Goal: Communication & Community: Ask a question

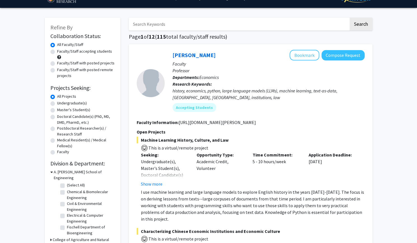
scroll to position [13, 0]
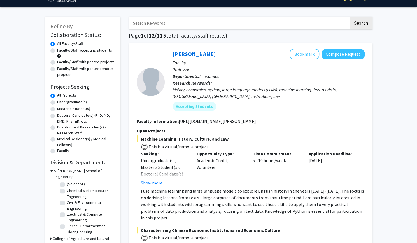
click at [58, 104] on label "Undergraduate(s)" at bounding box center [72, 102] width 30 height 6
click at [58, 103] on input "Undergraduate(s)" at bounding box center [59, 101] width 4 height 4
radio input "true"
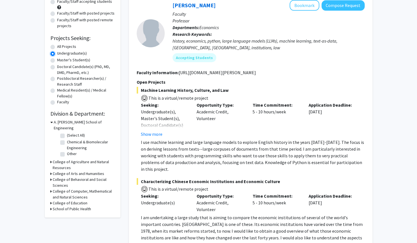
scroll to position [62, 0]
click at [50, 189] on icon at bounding box center [50, 192] width 1 height 6
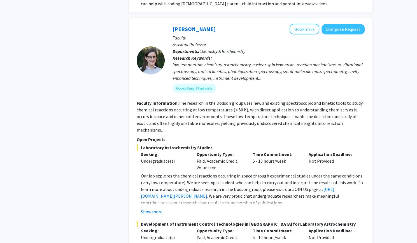
scroll to position [2336, 0]
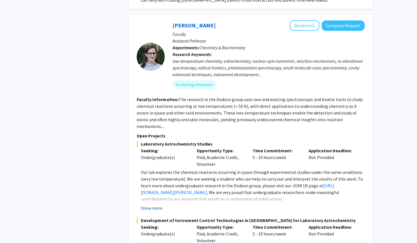
click at [154, 205] on button "Show more" at bounding box center [152, 208] width 22 height 7
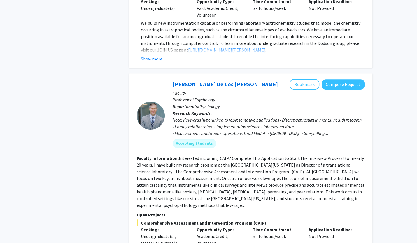
scroll to position [2717, 0]
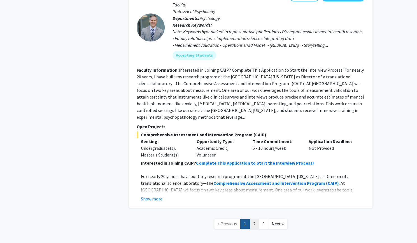
click at [253, 219] on link "2" at bounding box center [255, 224] width 10 height 10
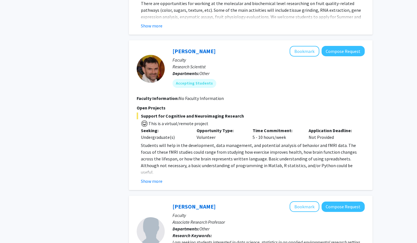
scroll to position [1050, 0]
click at [152, 178] on button "Show more" at bounding box center [152, 181] width 22 height 7
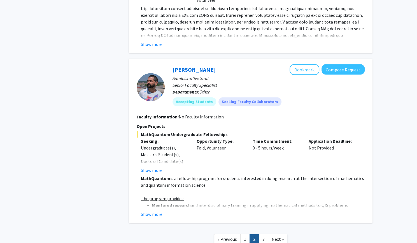
scroll to position [1867, 0]
click at [155, 211] on button "Show more" at bounding box center [152, 214] width 22 height 7
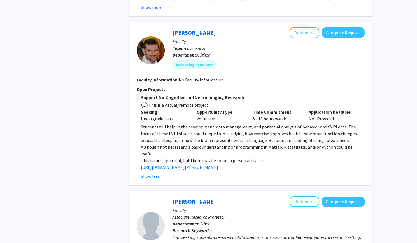
scroll to position [1024, 0]
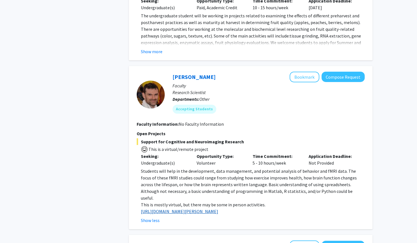
click at [172, 209] on link "http://www.mnc.umd.edu/faculty/purcell" at bounding box center [179, 212] width 77 height 6
click at [176, 73] on link "Jeremy Purcell" at bounding box center [194, 76] width 43 height 7
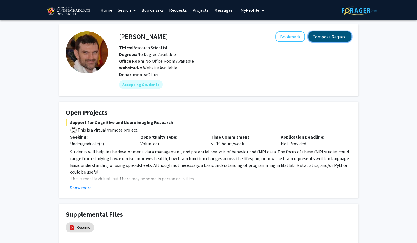
click at [329, 34] on button "Compose Request" at bounding box center [330, 36] width 43 height 10
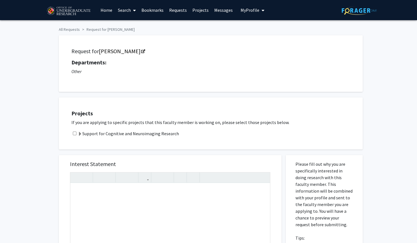
click at [104, 135] on label "Support for Cognitive and Neuroimaging Research" at bounding box center [128, 133] width 101 height 7
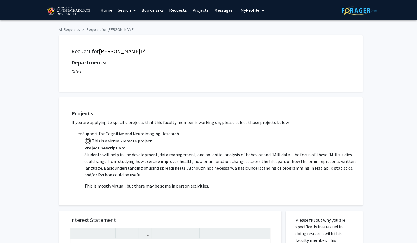
click at [75, 135] on input "checkbox" at bounding box center [75, 134] width 4 height 4
checkbox input "true"
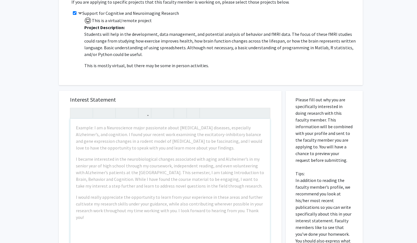
scroll to position [254, 0]
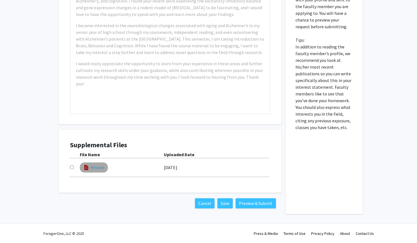
click at [93, 167] on link "Resume" at bounding box center [98, 168] width 14 height 6
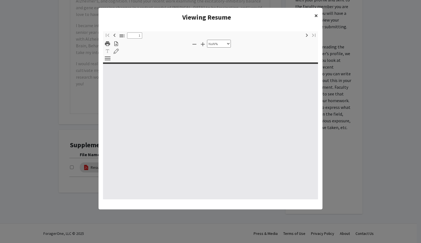
click at [319, 15] on button "×" at bounding box center [316, 16] width 13 height 16
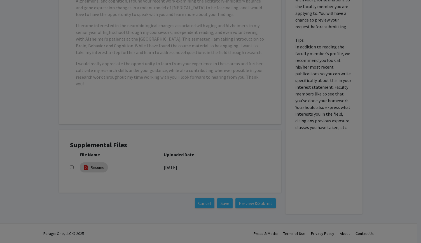
type input "0"
select select "custom"
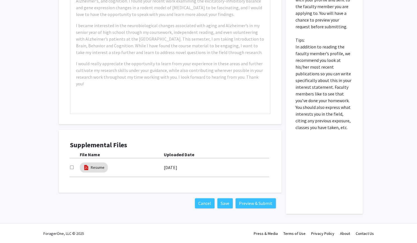
click at [69, 167] on div "Supplemental Files File Name Uploaded Date Resume 04/16/2025" at bounding box center [170, 162] width 212 height 52
click at [71, 167] on input "checkbox" at bounding box center [72, 168] width 4 height 4
checkbox input "false"
click at [175, 168] on label "04/16/2025" at bounding box center [170, 168] width 13 height 10
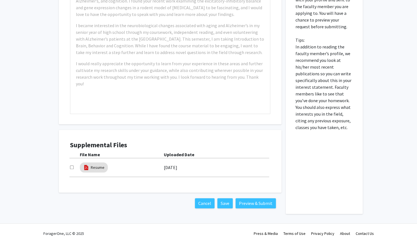
click at [175, 168] on label "04/16/2025" at bounding box center [170, 168] width 13 height 10
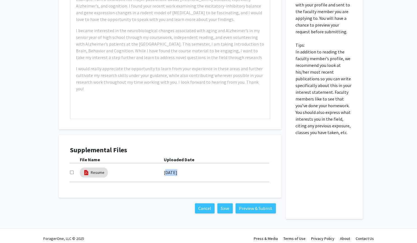
click at [175, 168] on label "04/16/2025" at bounding box center [170, 173] width 13 height 10
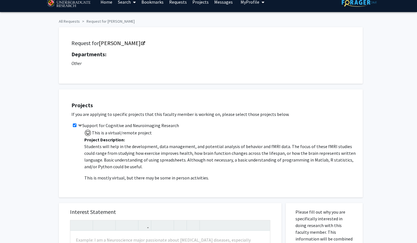
scroll to position [0, 0]
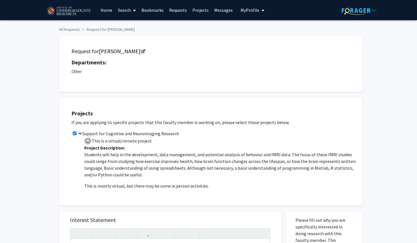
click at [248, 13] on span "My Profile" at bounding box center [250, 10] width 19 height 6
click at [263, 33] on span "View Profile" at bounding box center [276, 32] width 34 height 6
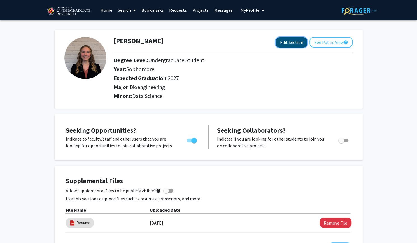
click at [286, 45] on button "Edit Section" at bounding box center [292, 42] width 32 height 10
select select "sophomore"
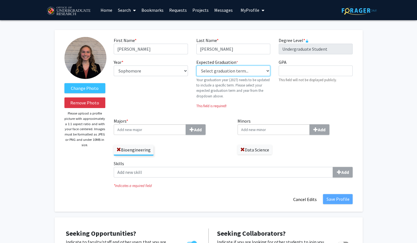
click at [231, 76] on select "Select graduation term... Previous: 2027 (Please select a specific term) Spring…" at bounding box center [233, 71] width 74 height 11
select select "38: spring_2027"
click at [196, 66] on select "Select graduation term... Previous: 2027 (Please select a specific term) Spring…" at bounding box center [233, 71] width 74 height 11
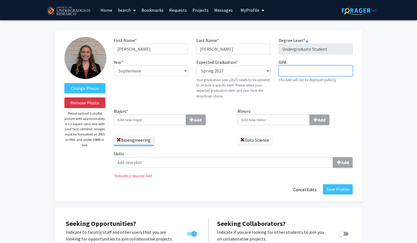
click at [289, 71] on input "GPA required" at bounding box center [316, 71] width 74 height 11
type input "3.70"
click at [280, 91] on div "GPA required 3.70 This field will not be displayed publicly." at bounding box center [316, 81] width 82 height 45
click at [185, 72] on select "--- First-year Sophomore Junior Senior Postbaccalaureate Certificate" at bounding box center [151, 71] width 74 height 11
select select "junior"
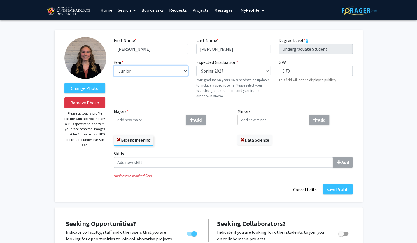
click at [114, 66] on select "--- First-year Sophomore Junior Senior Postbaccalaureate Certificate" at bounding box center [151, 71] width 74 height 11
click at [172, 94] on div "Year * required --- First-year Sophomore Junior Senior Postbaccalaureate Certif…" at bounding box center [151, 81] width 82 height 45
click at [164, 124] on input "Majors * Add" at bounding box center [150, 120] width 72 height 11
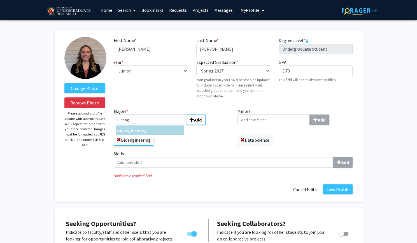
click at [165, 131] on div "Bioeng ineering" at bounding box center [149, 130] width 65 height 7
click at [165, 125] on input "Bioeng" at bounding box center [150, 120] width 72 height 11
type input "Bioengineering"
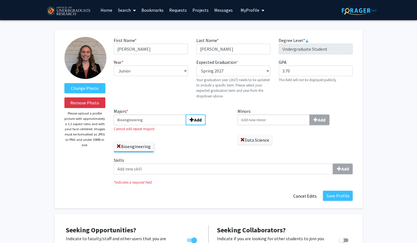
click at [267, 121] on input "Minors Add" at bounding box center [274, 120] width 72 height 11
type input "S"
click at [267, 128] on div "Data Science" at bounding box center [273, 130] width 65 height 7
click at [267, 125] on input "Data" at bounding box center [274, 120] width 72 height 11
type input "Data Science"
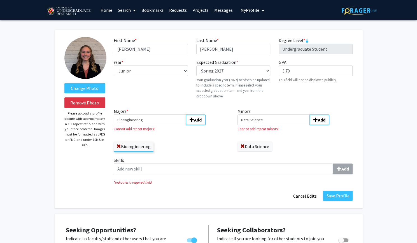
click at [201, 147] on div "Bioengineering" at bounding box center [171, 144] width 115 height 16
click at [171, 121] on input "Bioengineering" at bounding box center [150, 120] width 72 height 11
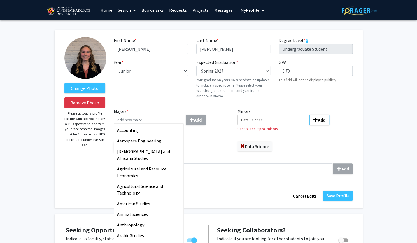
click at [286, 116] on input "Data Science" at bounding box center [274, 120] width 72 height 11
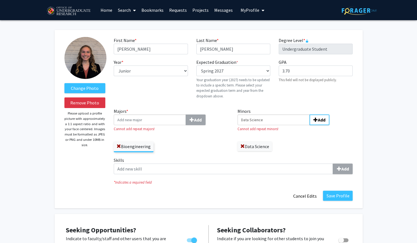
click at [286, 116] on input "Data Science" at bounding box center [274, 120] width 72 height 11
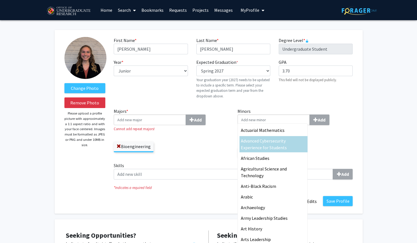
click at [190, 165] on label "Skills Add" at bounding box center [233, 170] width 239 height 17
click at [190, 169] on input "Skills Add" at bounding box center [223, 174] width 219 height 11
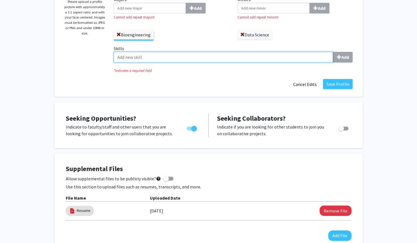
scroll to position [90, 0]
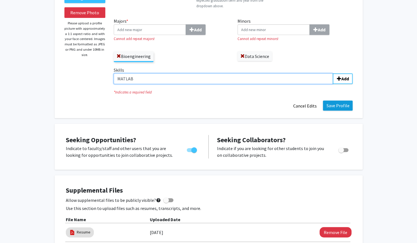
type input "MATLAB"
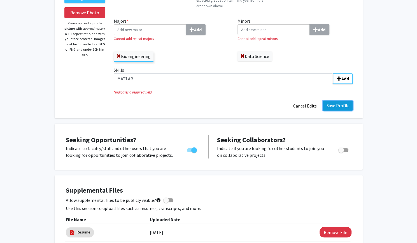
click at [333, 105] on button "Save Profile" at bounding box center [338, 106] width 30 height 10
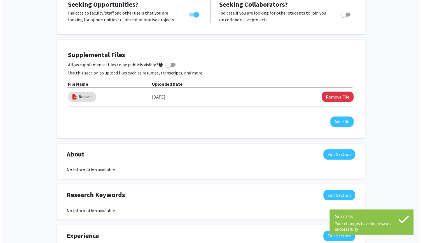
scroll to position [136, 0]
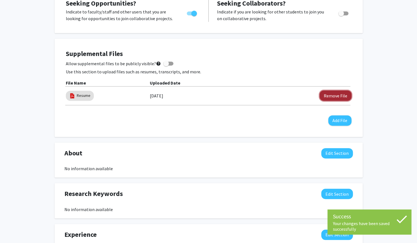
click at [336, 95] on button "Remove File" at bounding box center [336, 96] width 32 height 10
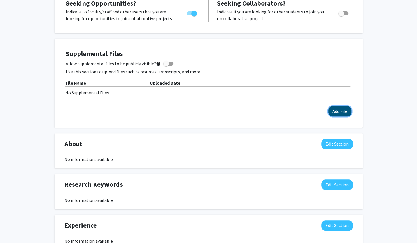
click at [332, 113] on button "Add File" at bounding box center [339, 111] width 23 height 10
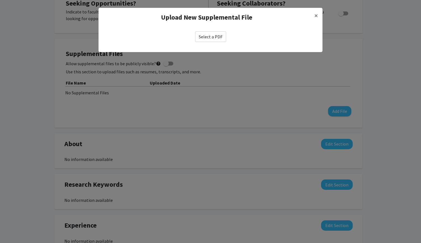
click at [214, 33] on label "Select a PDF" at bounding box center [210, 36] width 31 height 11
click at [0, 0] on input "Select a PDF" at bounding box center [0, 0] width 0 height 0
select select "custom"
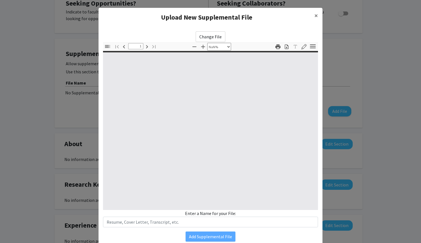
type input "0"
select select "custom"
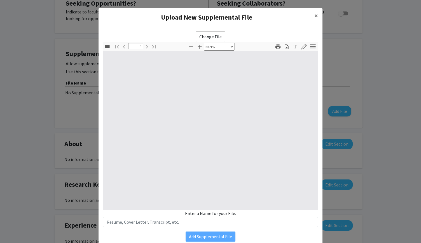
type input "1"
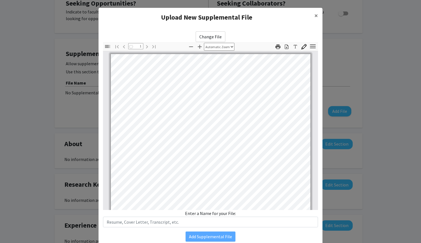
select select "auto"
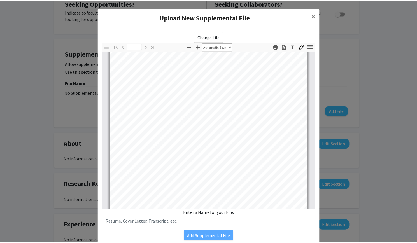
scroll to position [105, 0]
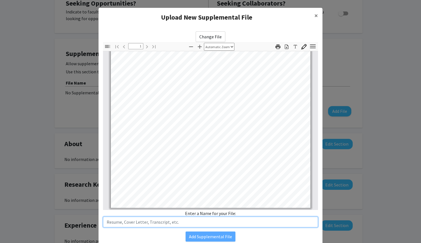
click at [192, 224] on input "text" at bounding box center [210, 222] width 215 height 11
type input "EmmaKosmides-Resume"
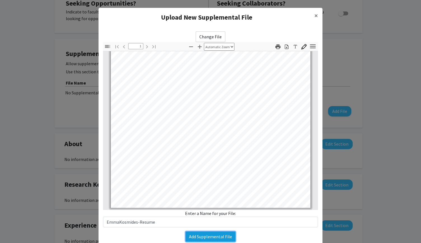
click at [193, 237] on button "Add Supplemental File" at bounding box center [211, 237] width 50 height 10
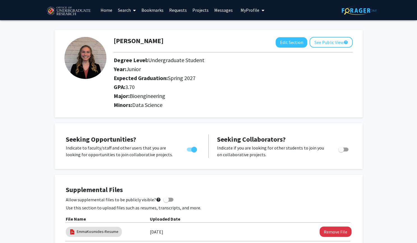
scroll to position [0, 0]
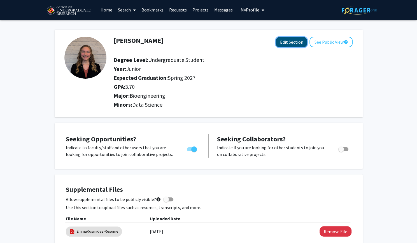
click at [279, 40] on button "Edit Section" at bounding box center [292, 42] width 32 height 10
select select "junior"
select select "37: spring_2027"
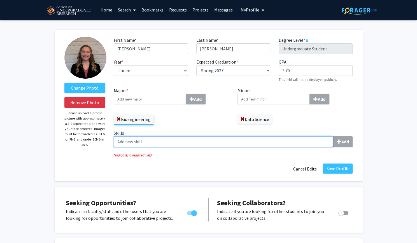
click at [217, 138] on input "Skills Add" at bounding box center [223, 141] width 219 height 11
type input "Data Analysis"
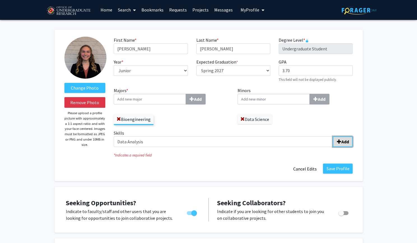
click at [347, 140] on b "Add" at bounding box center [345, 142] width 8 height 6
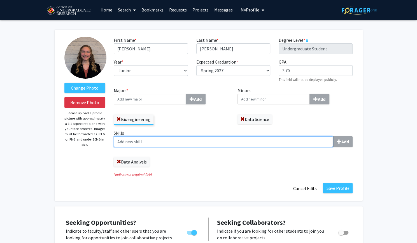
click at [251, 138] on input "Skills Add" at bounding box center [223, 141] width 219 height 11
type input "MATLAB"
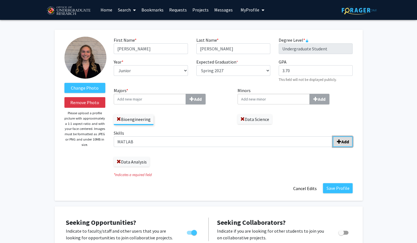
click at [339, 143] on span "submit" at bounding box center [339, 142] width 4 height 4
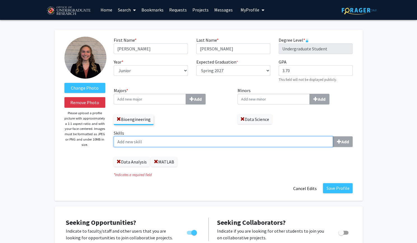
click at [249, 138] on input "Skills Add" at bounding box center [223, 141] width 219 height 11
type input "Python"
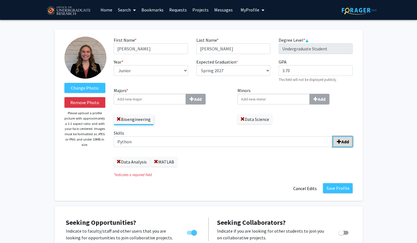
click at [335, 142] on button "Add" at bounding box center [343, 141] width 20 height 11
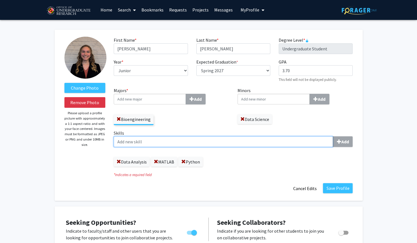
click at [270, 138] on input "Skills Add" at bounding box center [223, 141] width 219 height 11
type input "R"
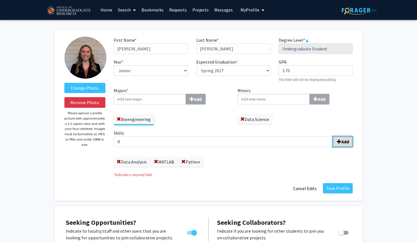
click at [340, 144] on button "Add" at bounding box center [343, 141] width 20 height 11
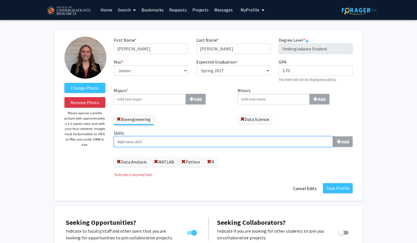
click at [254, 144] on input "Skills Add" at bounding box center [223, 141] width 219 height 11
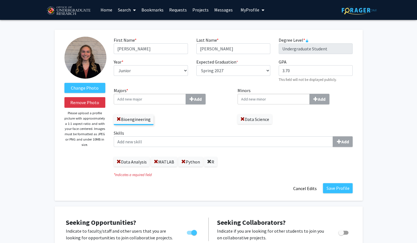
click at [210, 163] on span at bounding box center [209, 162] width 4 height 4
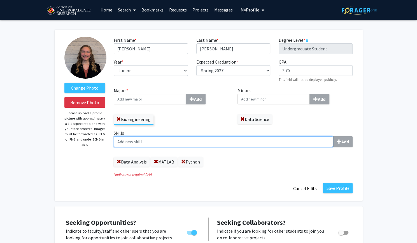
click at [201, 144] on input "Skills Add" at bounding box center [223, 141] width 219 height 11
type input "R (programming language)"
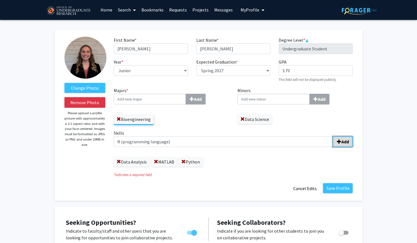
click at [341, 144] on span "submit" at bounding box center [339, 142] width 4 height 4
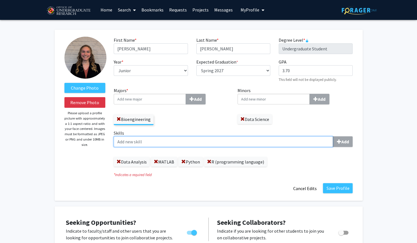
click at [217, 138] on input "Skills Add" at bounding box center [223, 141] width 219 height 11
type input "Wet Lab"
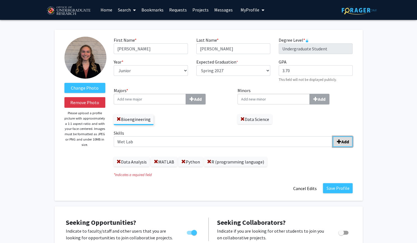
click at [336, 146] on button "Add" at bounding box center [343, 141] width 20 height 11
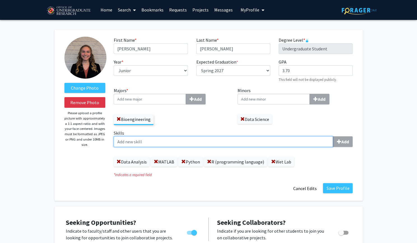
click at [279, 146] on input "Skills Add" at bounding box center [223, 141] width 219 height 11
type input "Microsoft Office"
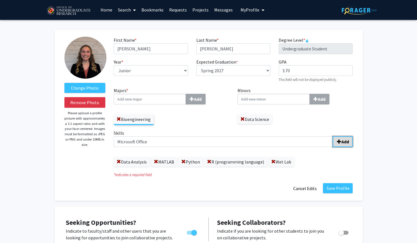
click at [346, 141] on b "Add" at bounding box center [345, 142] width 8 height 6
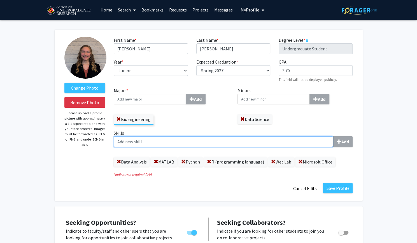
click at [298, 138] on input "Skills Add" at bounding box center [223, 141] width 219 height 11
type input "CAD"
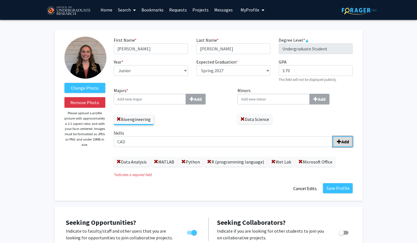
click at [346, 141] on b "Add" at bounding box center [345, 142] width 8 height 6
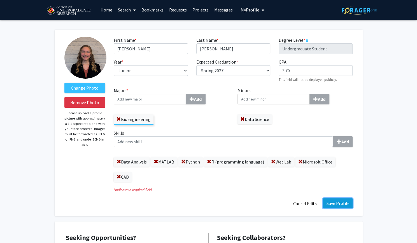
click at [343, 202] on button "Save Profile" at bounding box center [338, 203] width 30 height 10
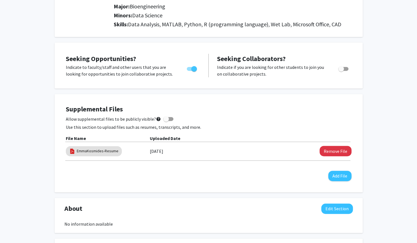
scroll to position [0, 0]
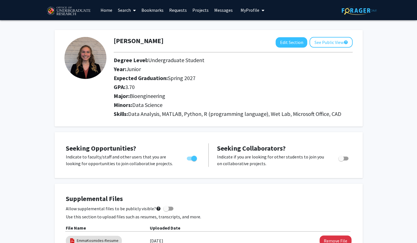
click at [131, 8] on link "Search" at bounding box center [127, 10] width 24 height 20
click at [134, 29] on span "Faculty/Staff" at bounding box center [135, 25] width 41 height 11
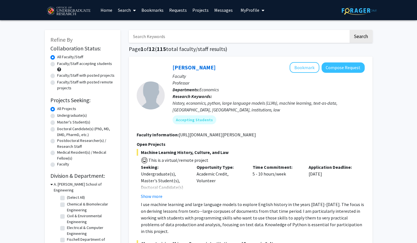
click at [161, 38] on input "Search Keywords" at bounding box center [239, 36] width 220 height 13
type input "Jeremy"
click at [350, 30] on button "Search" at bounding box center [361, 36] width 23 height 13
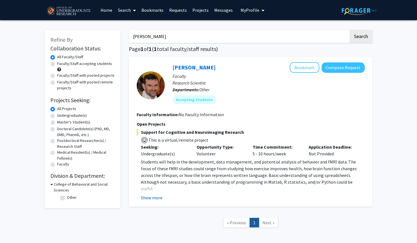
click at [152, 195] on button "Show more" at bounding box center [152, 197] width 22 height 7
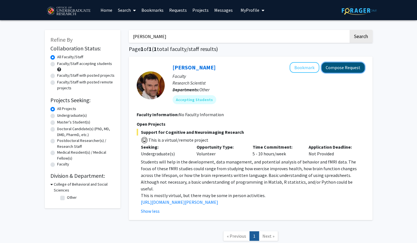
click at [336, 66] on button "Compose Request" at bounding box center [343, 67] width 43 height 10
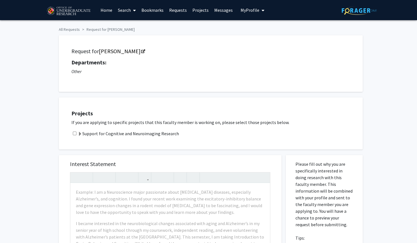
click at [73, 134] on input "checkbox" at bounding box center [75, 134] width 4 height 4
checkbox input "true"
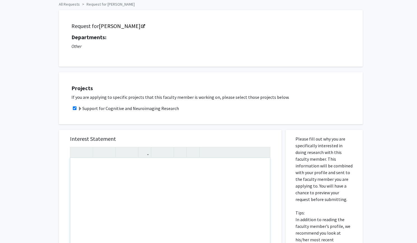
scroll to position [26, 0]
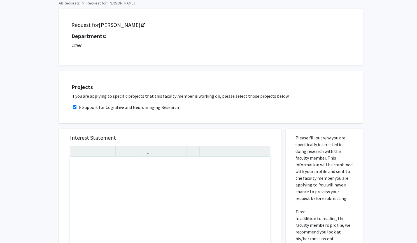
click at [110, 184] on div "Note to users with screen readers: Please press Alt+0 or Option+0 to deactivate…" at bounding box center [170, 221] width 200 height 129
type textarea "<p>Hi Professor Purcell,</p><br><p><br></p>"
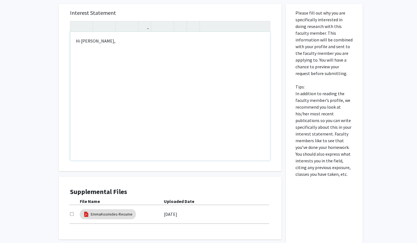
scroll to position [152, 0]
click at [70, 212] on input "checkbox" at bounding box center [72, 214] width 4 height 4
checkbox input "true"
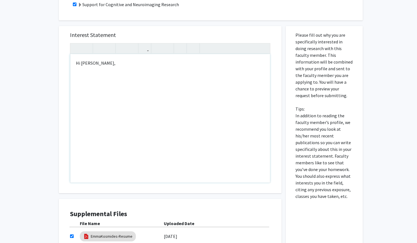
scroll to position [129, 0]
click at [112, 143] on div "Hi Professor Purcell," at bounding box center [170, 118] width 200 height 129
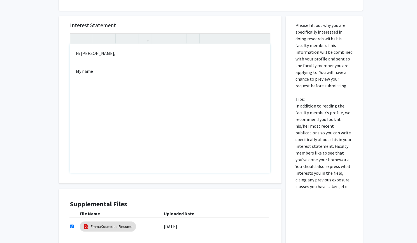
scroll to position [129, 0]
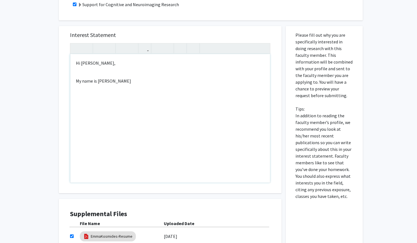
type textarea "<p>Hi Professor Purcell,</p><br><p>My name is Emma Kosmides</p>"
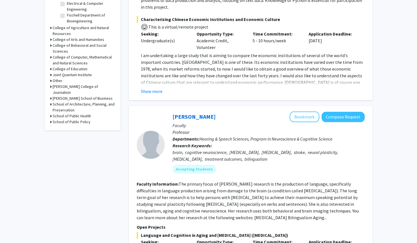
scroll to position [225, 0]
